Goal: Task Accomplishment & Management: Use online tool/utility

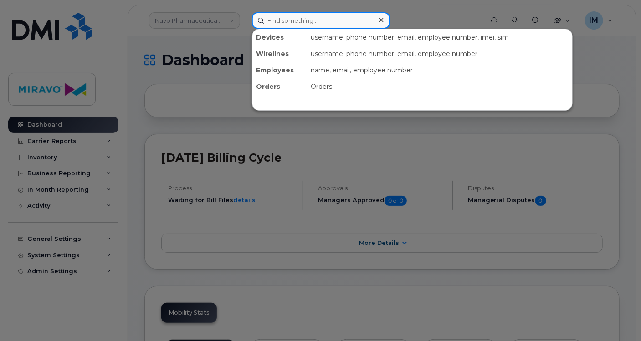
click at [289, 15] on input at bounding box center [321, 20] width 138 height 16
type input "Ravi"
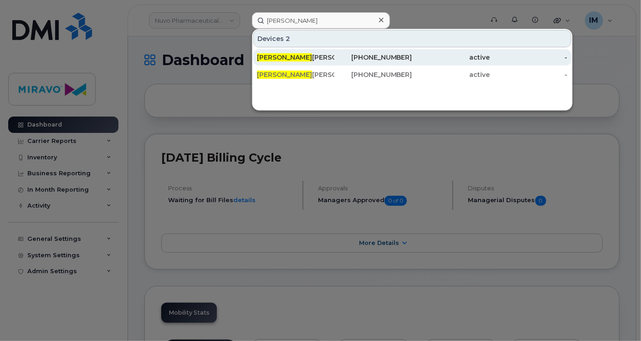
click at [290, 62] on div "Ravi Dengre" at bounding box center [295, 57] width 77 height 16
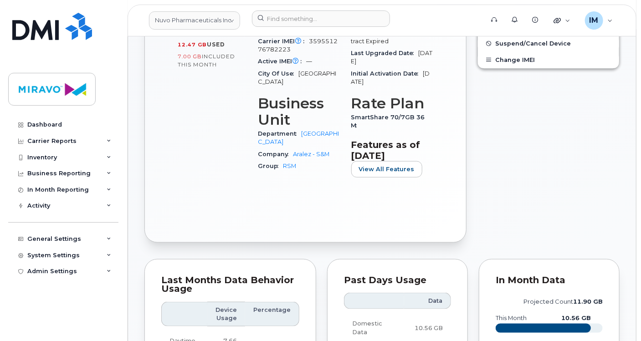
scroll to position [345, 0]
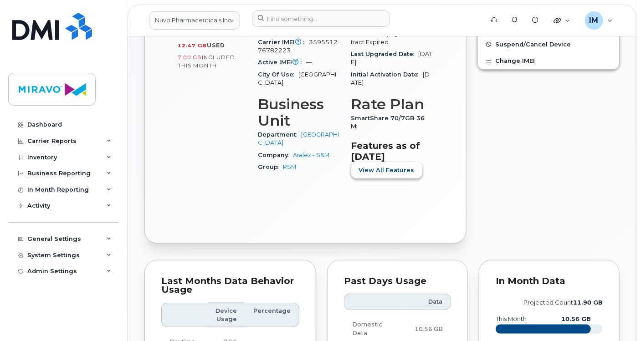
click at [381, 166] on span "View All Features" at bounding box center [387, 170] width 56 height 9
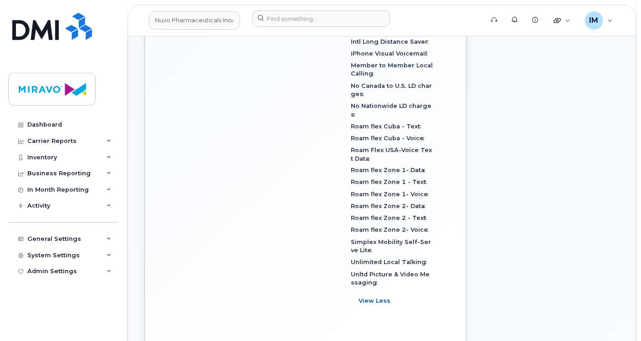
scroll to position [621, 0]
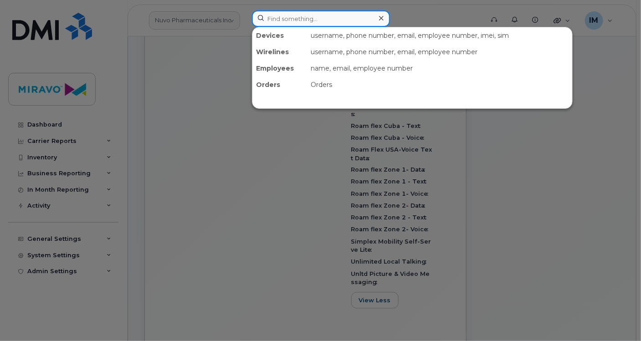
click at [288, 15] on input at bounding box center [321, 18] width 138 height 16
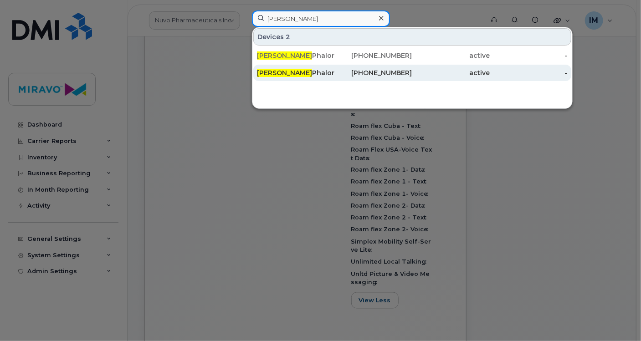
type input "Parveen"
click at [300, 73] on div "Parveen Phalore" at bounding box center [295, 72] width 77 height 9
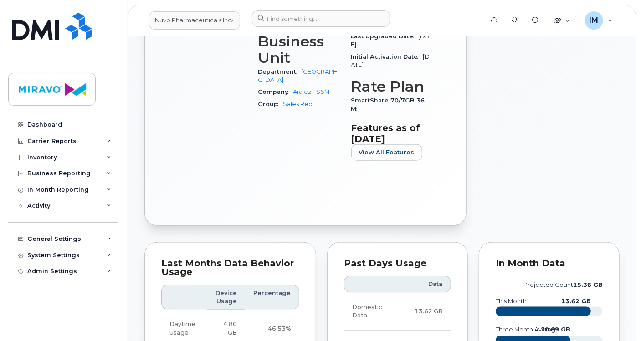
scroll to position [400, 0]
click at [384, 151] on span "View All Features" at bounding box center [387, 152] width 56 height 9
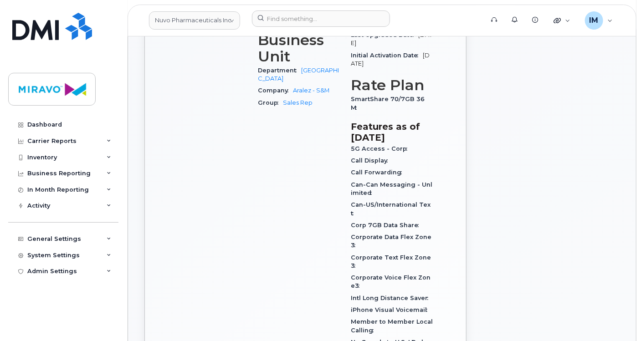
scroll to position [0, 0]
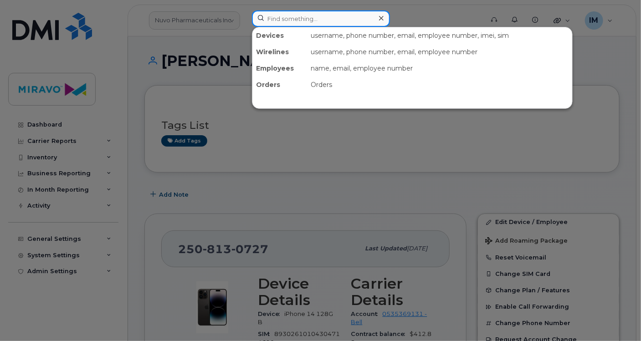
click at [318, 17] on input at bounding box center [321, 18] width 138 height 16
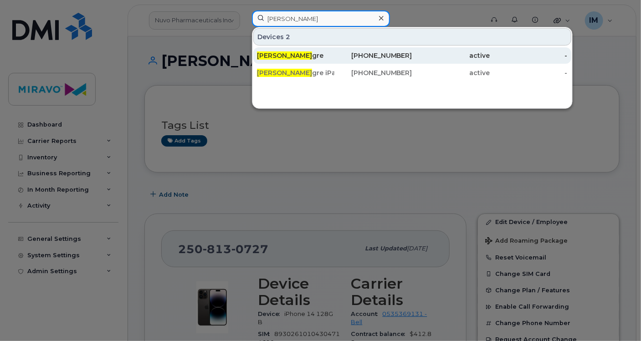
type input "Ravi Den"
click at [313, 53] on div "Ravi Den gre" at bounding box center [295, 55] width 77 height 9
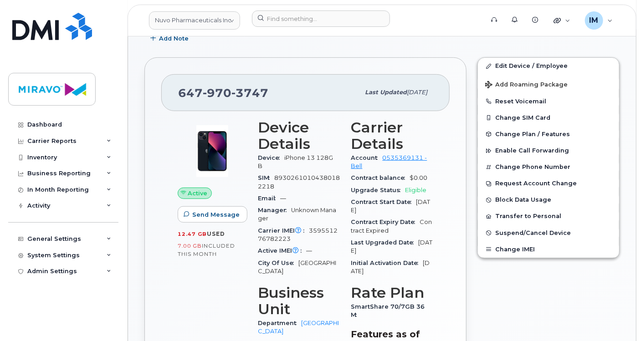
scroll to position [247, 0]
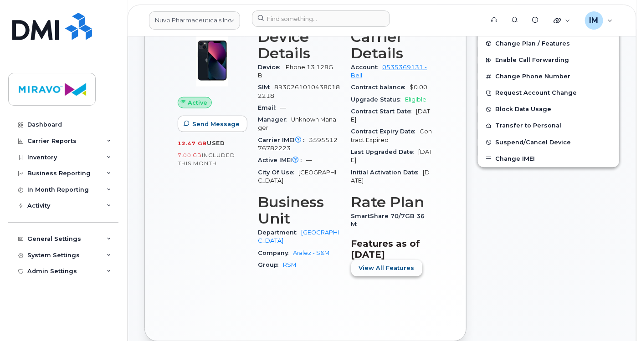
click at [385, 264] on span "View All Features" at bounding box center [387, 268] width 56 height 9
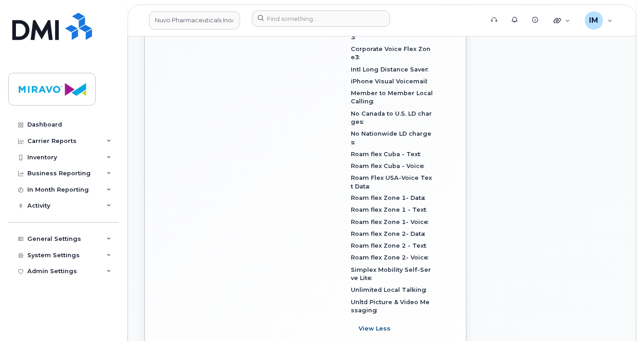
scroll to position [594, 0]
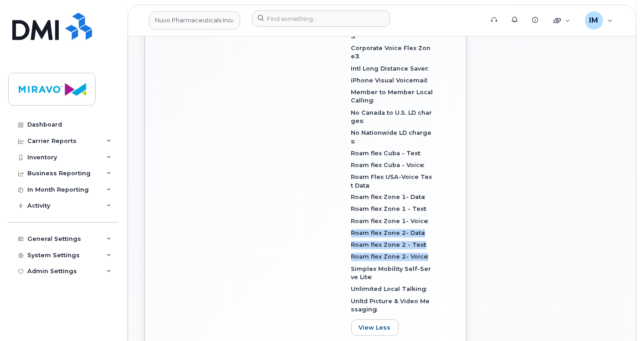
drag, startPoint x: 352, startPoint y: 216, endPoint x: 428, endPoint y: 236, distance: 79.2
click at [428, 236] on div "5G Access - Corp Call Display Call Forwarding Can-Can Messaging - Unlimited Can…" at bounding box center [392, 114] width 82 height 403
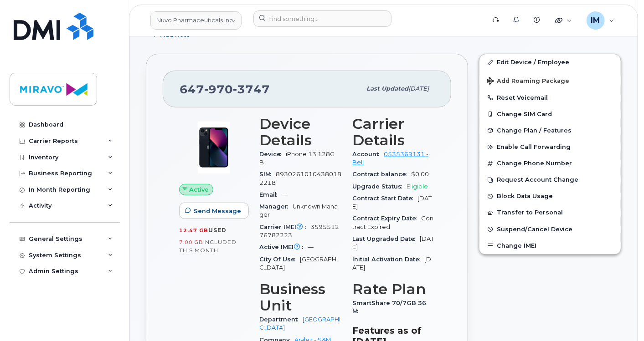
scroll to position [63, 0]
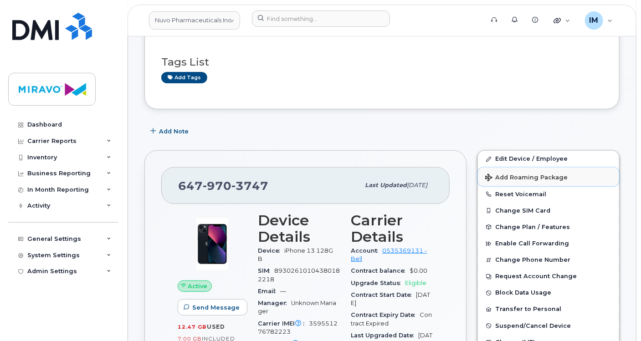
click at [529, 174] on span "Add Roaming Package" at bounding box center [526, 178] width 82 height 9
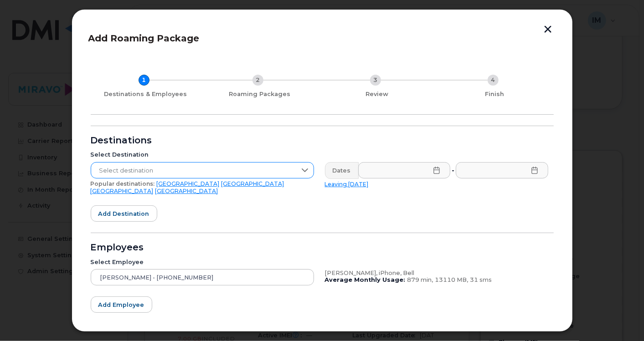
click at [177, 167] on span "Select destination" at bounding box center [193, 171] width 205 height 16
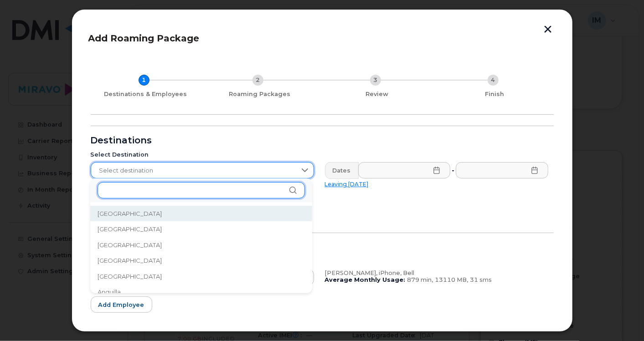
click at [174, 191] on input "text" at bounding box center [200, 190] width 207 height 16
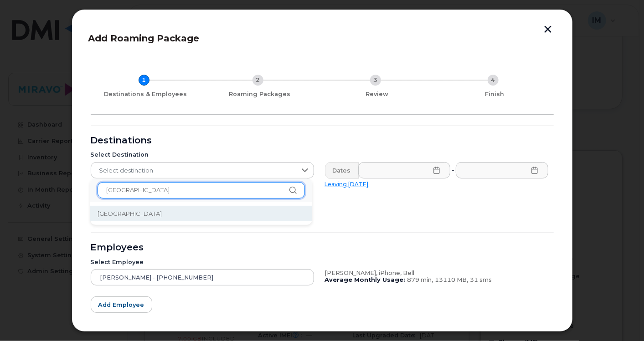
type input "[GEOGRAPHIC_DATA]"
click at [168, 211] on li "[GEOGRAPHIC_DATA]" at bounding box center [201, 214] width 222 height 16
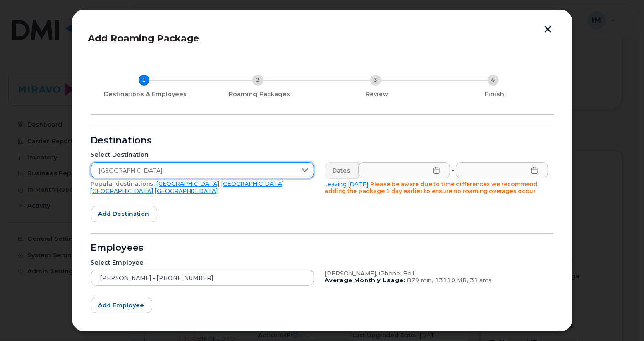
click at [436, 172] on icon at bounding box center [436, 170] width 6 height 7
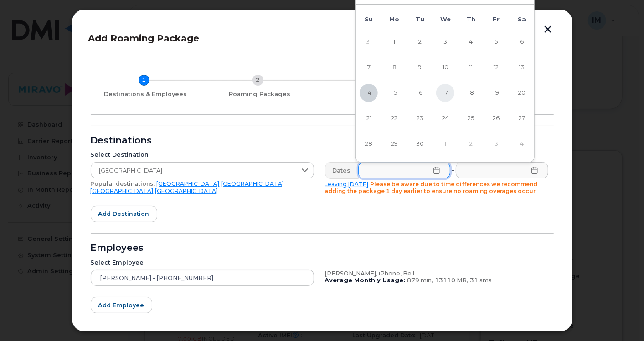
click at [444, 90] on span "17" at bounding box center [445, 93] width 18 height 18
type input "[DATE]"
click at [531, 169] on icon at bounding box center [534, 170] width 6 height 7
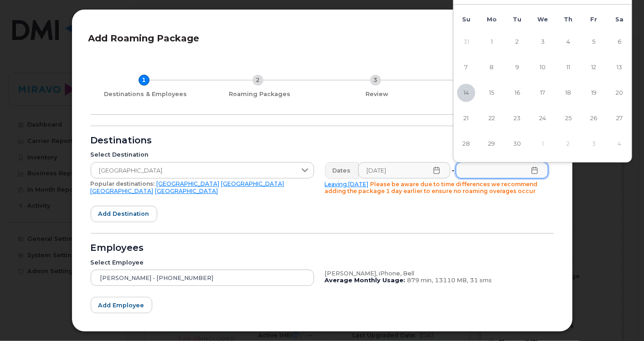
click at [618, 145] on td "4" at bounding box center [619, 144] width 26 height 26
click at [624, 140] on td "4" at bounding box center [619, 144] width 26 height 26
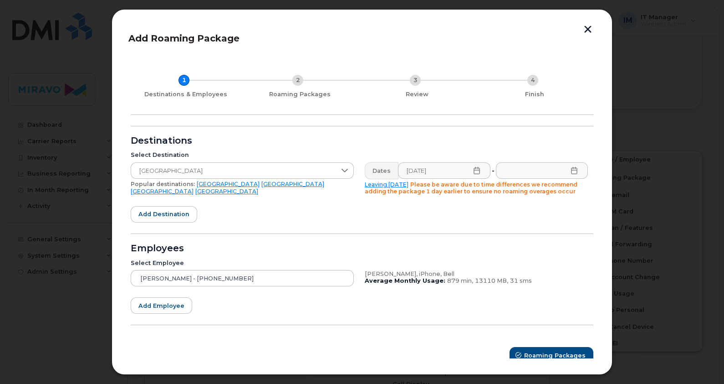
click at [572, 169] on icon at bounding box center [574, 170] width 7 height 7
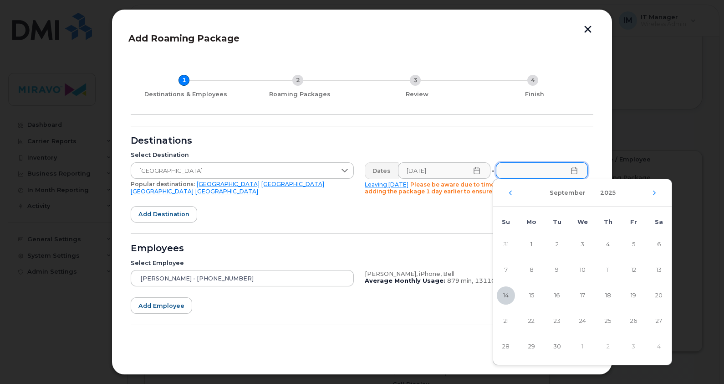
click at [641, 195] on div "[DATE]" at bounding box center [582, 193] width 179 height 28
click at [641, 191] on icon "Next Month" at bounding box center [654, 192] width 5 height 7
click at [641, 244] on span "4" at bounding box center [659, 244] width 18 height 18
type input "[DATE]"
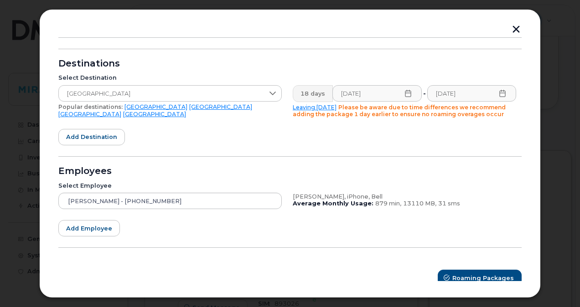
scroll to position [84, 0]
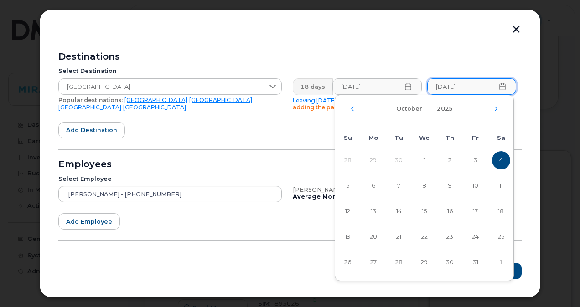
click at [502, 160] on span "4" at bounding box center [501, 160] width 18 height 18
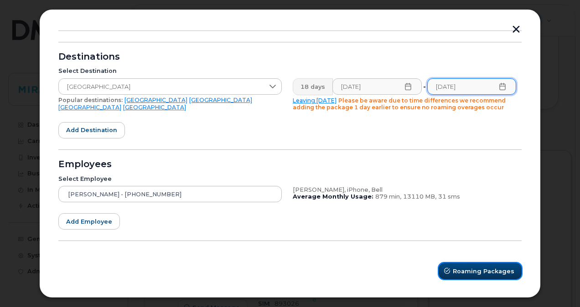
click at [472, 268] on span "Roaming Packages" at bounding box center [483, 271] width 62 height 9
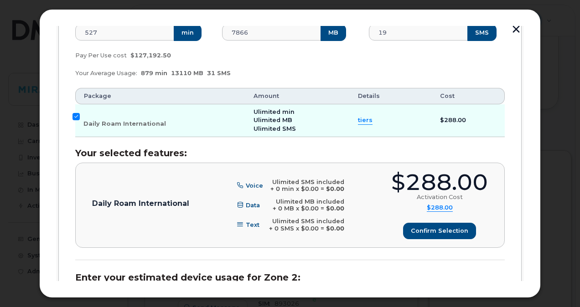
scroll to position [191, 0]
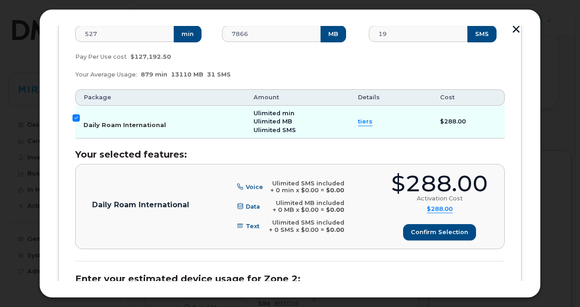
click at [77, 116] on input "Daily Roam International" at bounding box center [75, 117] width 7 height 7
checkbox input "false"
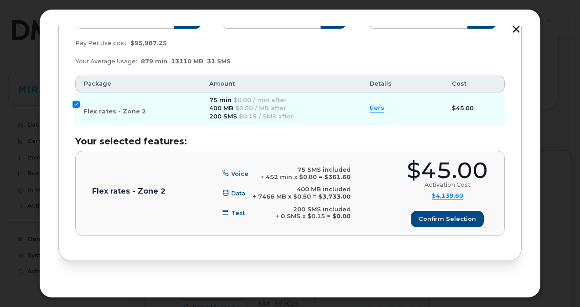
scroll to position [518, 0]
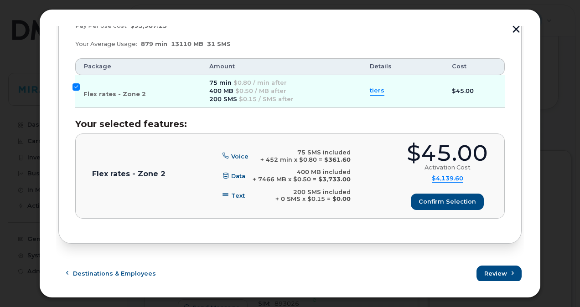
click at [372, 88] on span "tiers" at bounding box center [376, 91] width 15 height 9
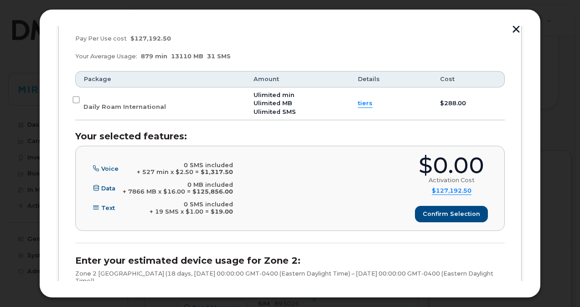
scroll to position [211, 0]
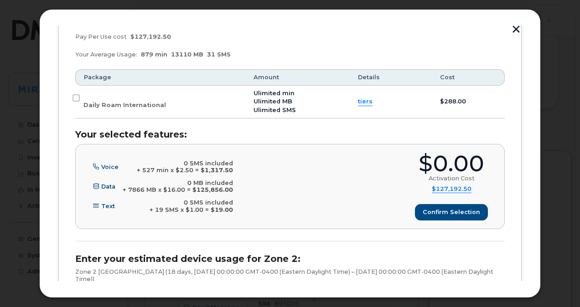
click at [360, 100] on span "tiers" at bounding box center [365, 101] width 15 height 9
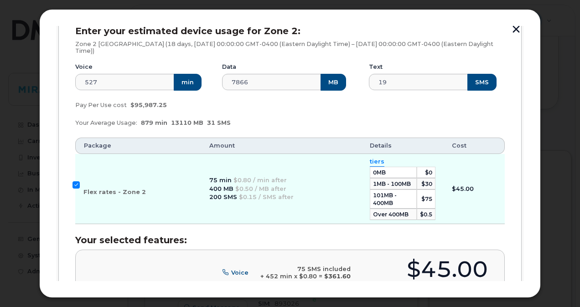
scroll to position [490, 0]
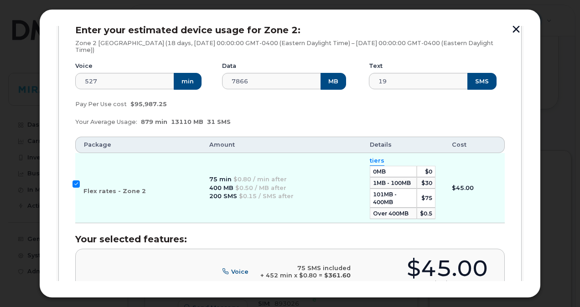
click at [81, 171] on td "Flex rates - Zone 2" at bounding box center [138, 188] width 126 height 70
click at [80, 172] on td "Flex rates - Zone 2" at bounding box center [138, 188] width 126 height 70
click at [76, 180] on input "Flex rates - Zone 2" at bounding box center [75, 183] width 7 height 7
checkbox input "false"
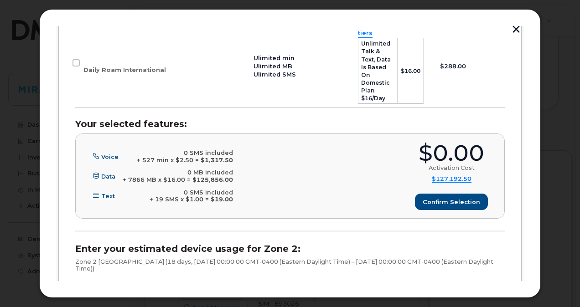
scroll to position [271, 0]
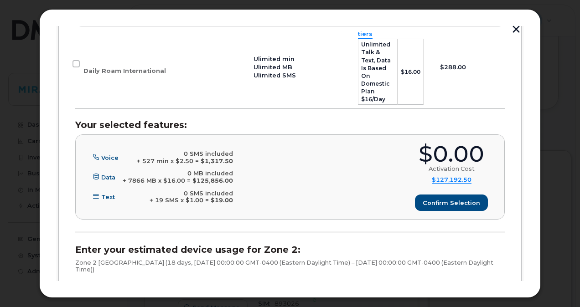
click at [77, 64] on td "Daily Roam International" at bounding box center [160, 67] width 170 height 82
click at [76, 60] on input "Daily Roam International" at bounding box center [75, 63] width 7 height 7
checkbox input "true"
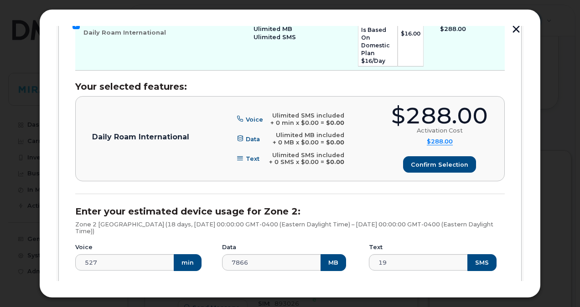
scroll to position [310, 0]
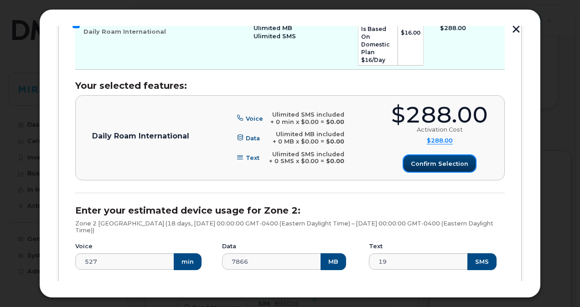
click at [426, 159] on span "Confirm selection" at bounding box center [438, 163] width 57 height 9
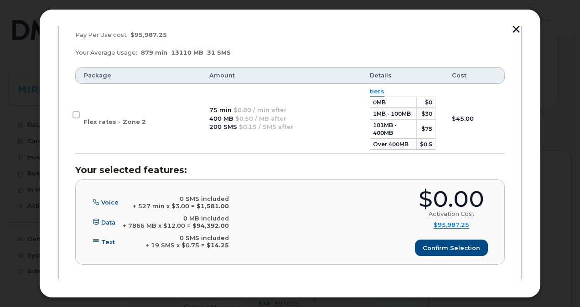
scroll to position [567, 0]
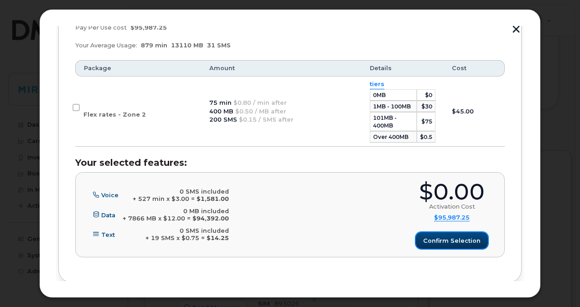
click at [439, 236] on span "Confirm selection" at bounding box center [451, 240] width 57 height 9
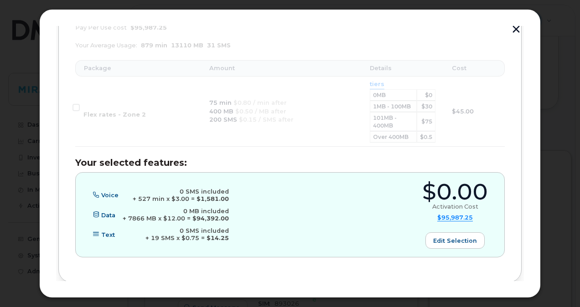
scroll to position [596, 0]
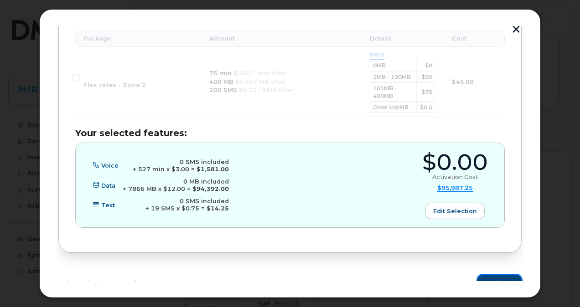
click at [492, 279] on span "Review" at bounding box center [495, 283] width 23 height 9
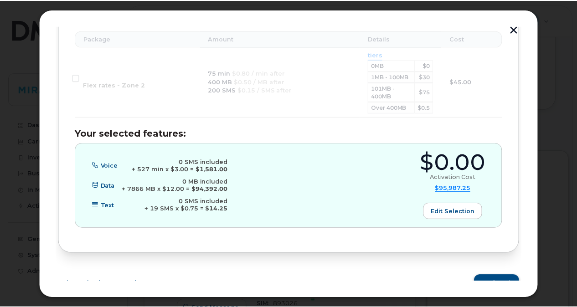
scroll to position [0, 0]
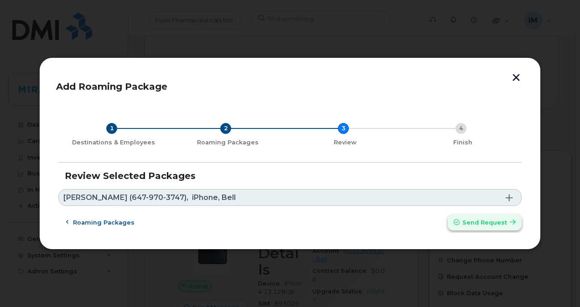
click at [484, 222] on span "Send request" at bounding box center [484, 222] width 45 height 9
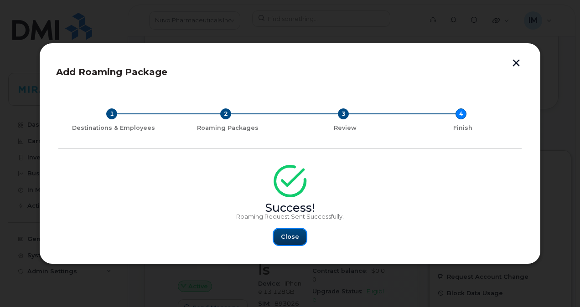
click at [294, 230] on button "Close" at bounding box center [289, 237] width 33 height 16
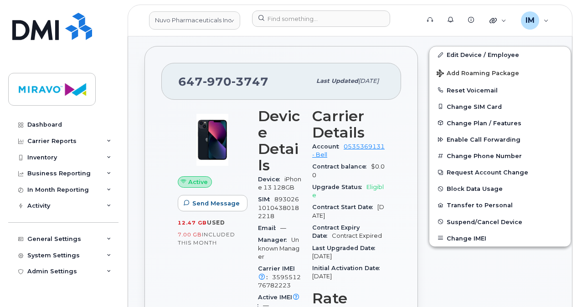
scroll to position [142, 0]
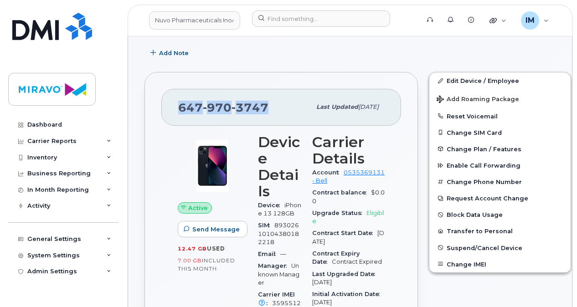
drag, startPoint x: 266, startPoint y: 106, endPoint x: 179, endPoint y: 98, distance: 87.4
click at [179, 98] on div "[PHONE_NUMBER]" at bounding box center [244, 106] width 133 height 19
copy span "[PHONE_NUMBER]"
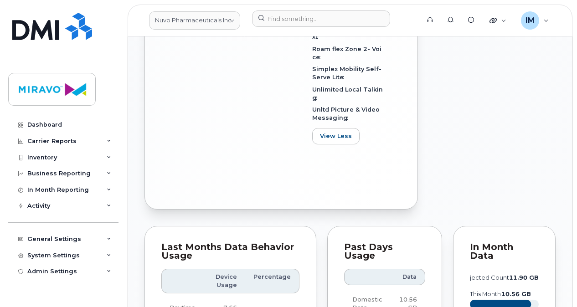
scroll to position [913, 0]
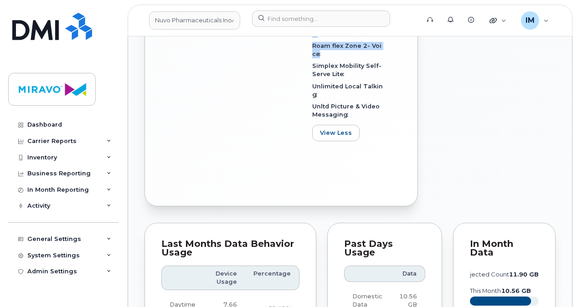
drag, startPoint x: 319, startPoint y: 131, endPoint x: 354, endPoint y: 176, distance: 57.2
copy div "Roam flex Zone 2- Data Roam flex Zone 2 - Text Roam flex Zone 2- Voice"
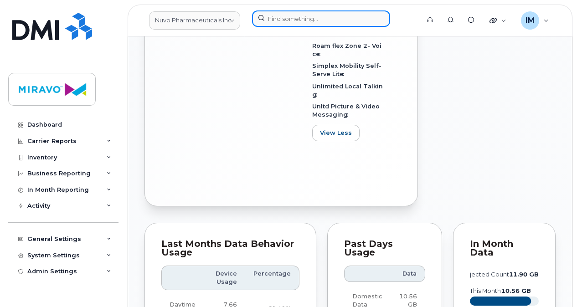
click at [295, 23] on input at bounding box center [321, 18] width 138 height 16
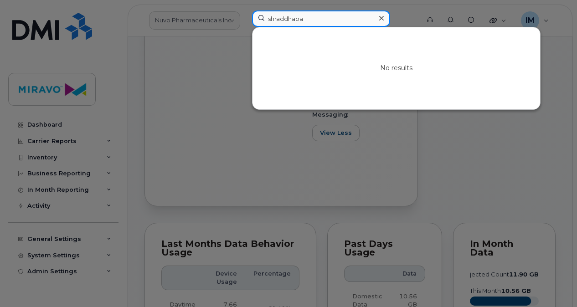
type input "shraddhaba"
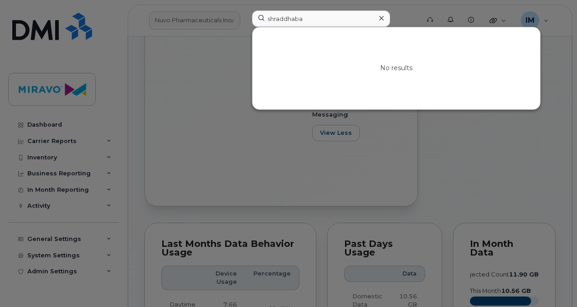
click at [348, 145] on div at bounding box center [288, 153] width 577 height 307
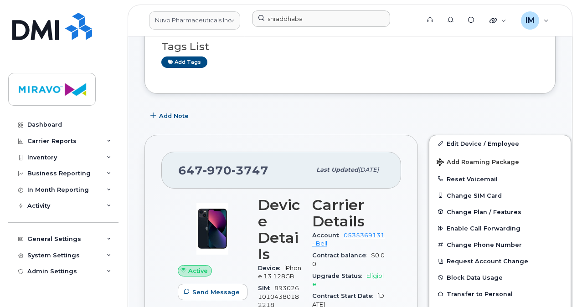
scroll to position [79, 0]
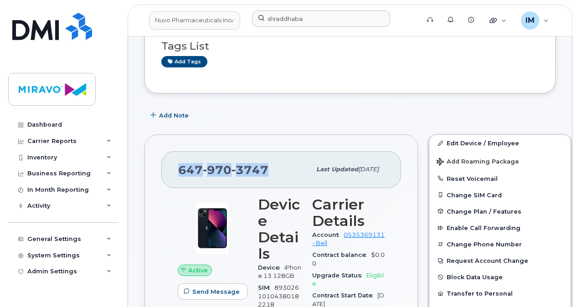
drag, startPoint x: 266, startPoint y: 170, endPoint x: 178, endPoint y: 169, distance: 88.4
click at [178, 169] on span "[PHONE_NUMBER]" at bounding box center [223, 170] width 90 height 14
copy span "[PHONE_NUMBER]"
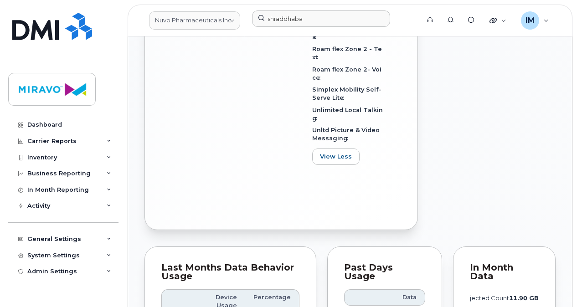
scroll to position [892, 0]
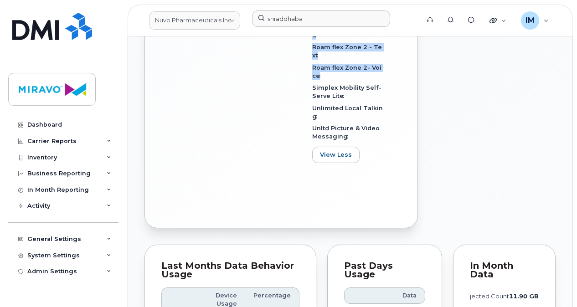
drag, startPoint x: 319, startPoint y: 153, endPoint x: 351, endPoint y: 200, distance: 56.9
copy div "Roam flex Zone 2- Data Roam flex Zone 2 - Text Roam flex Zone 2- Voice"
